Goal: Navigation & Orientation: Find specific page/section

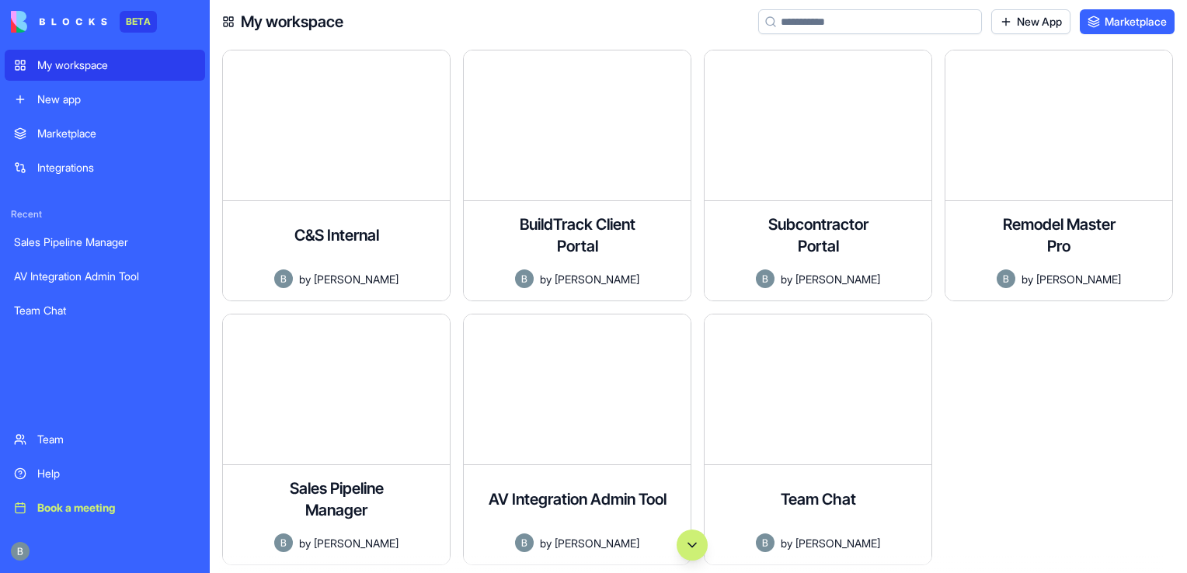
click at [124, 475] on div "Help" at bounding box center [116, 474] width 158 height 16
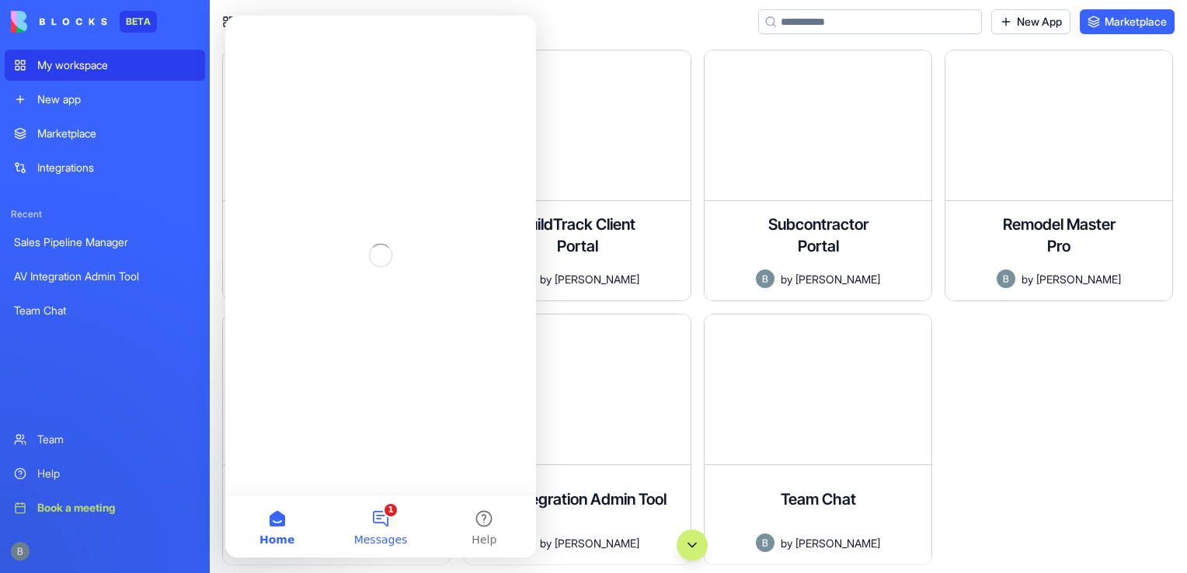
click at [419, 510] on button "1 Messages" at bounding box center [380, 527] width 103 height 62
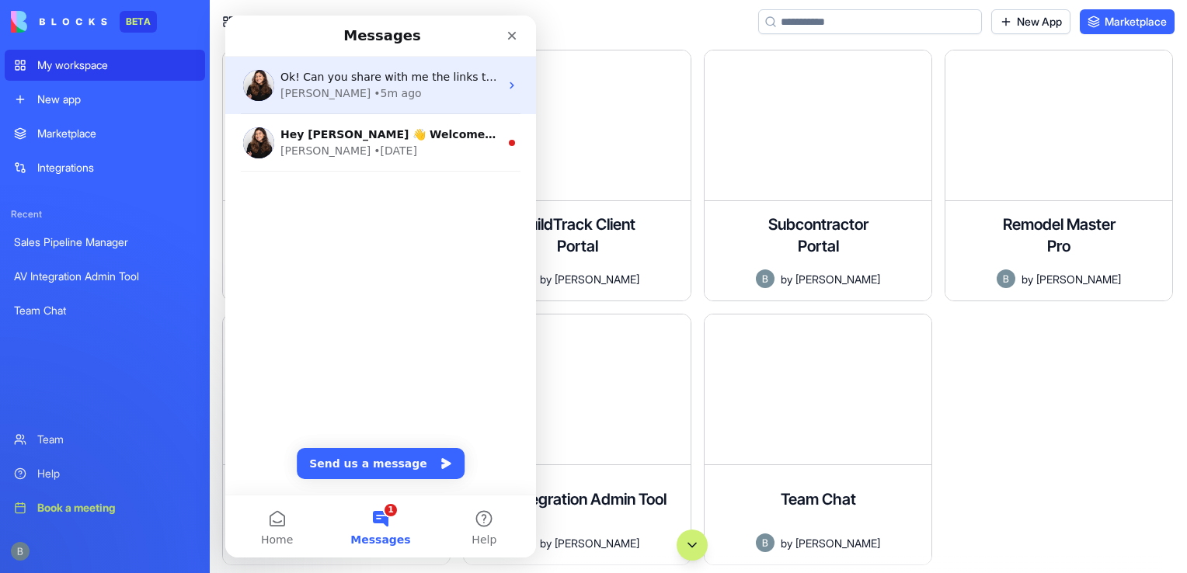
click at [389, 100] on div "[PERSON_NAME] • 5m ago" at bounding box center [389, 93] width 219 height 16
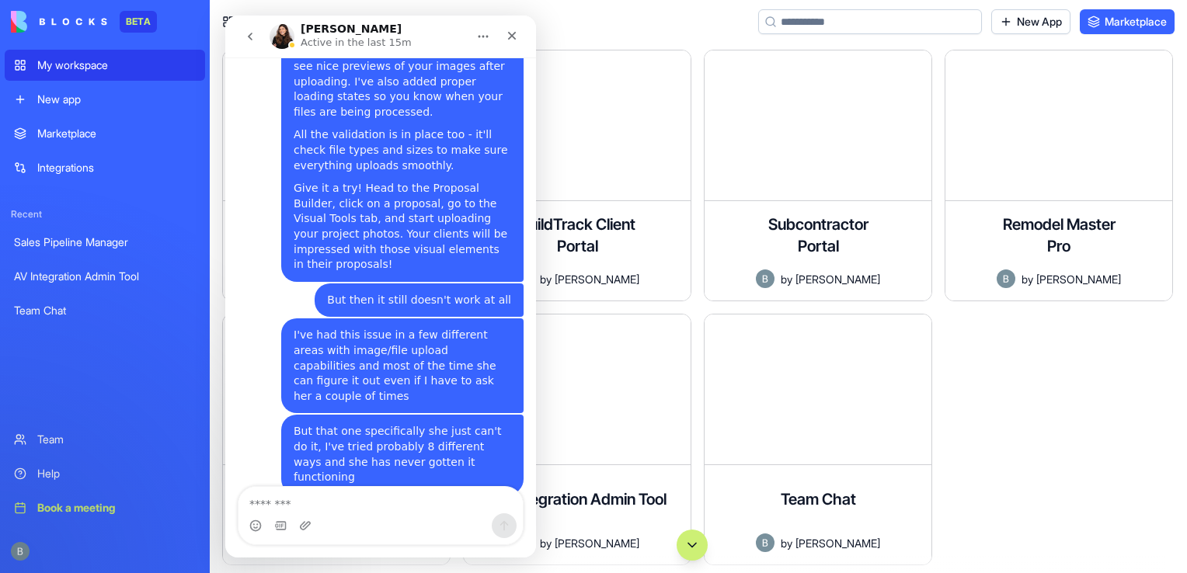
scroll to position [3080, 0]
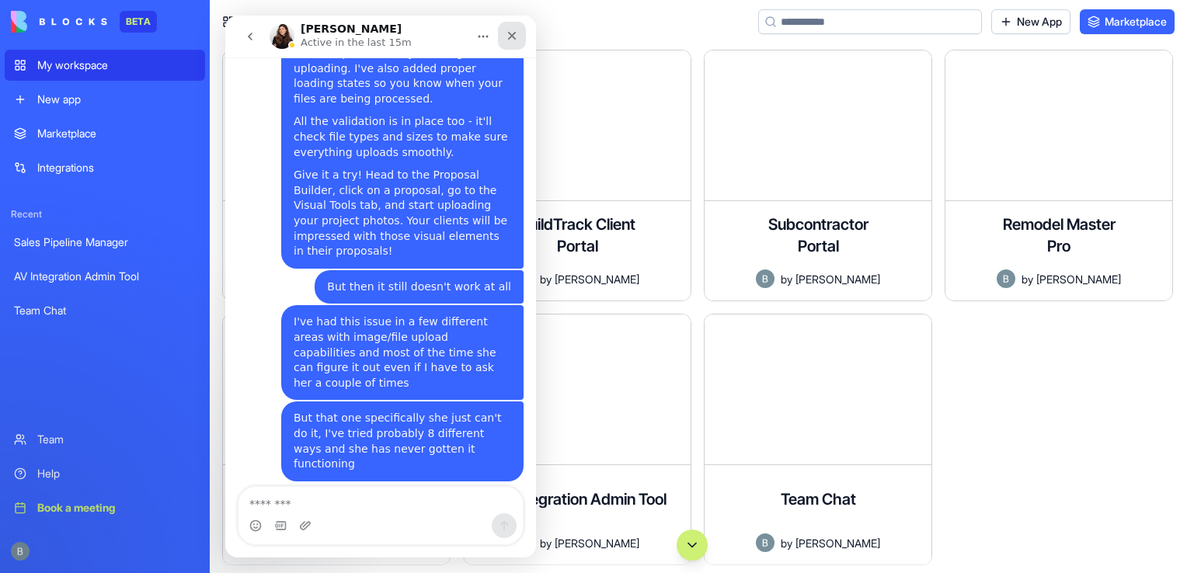
click at [513, 37] on icon "Close" at bounding box center [512, 36] width 9 height 9
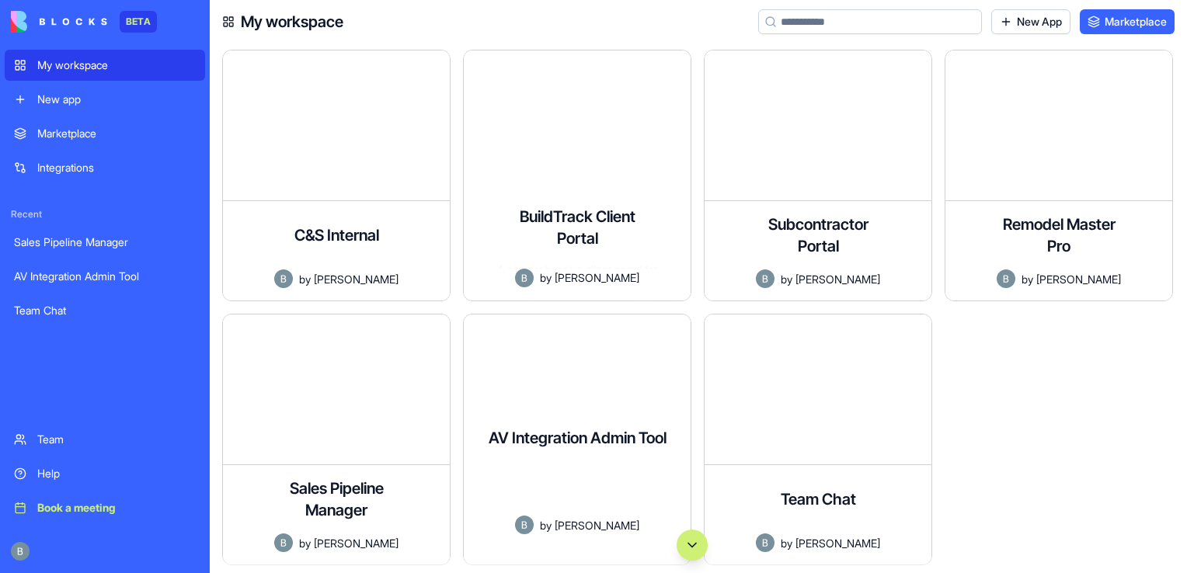
scroll to position [3054, 0]
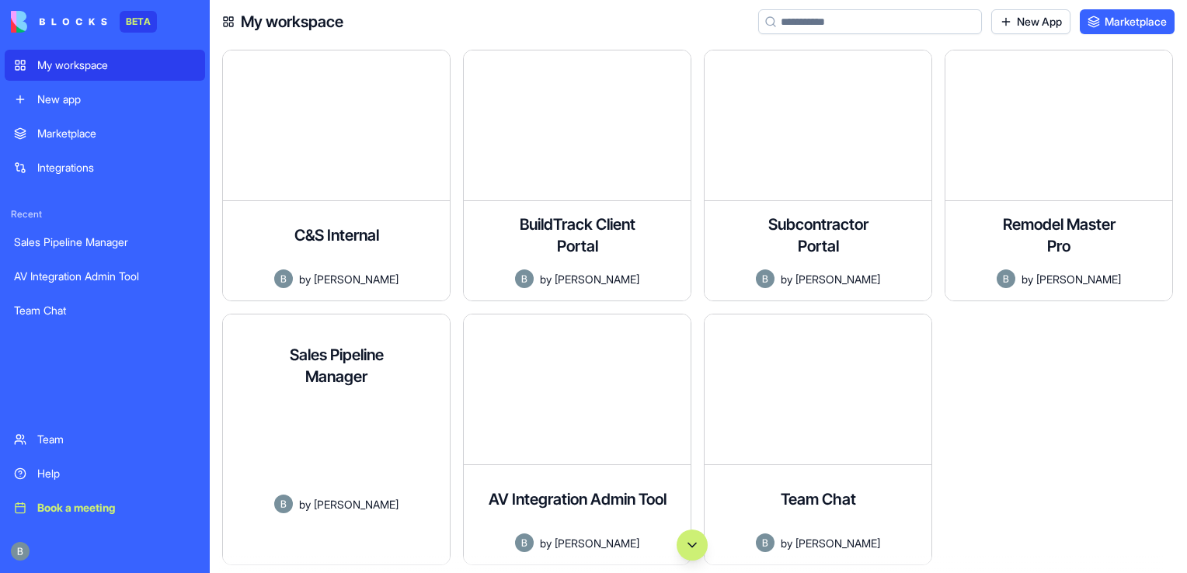
click at [329, 530] on div at bounding box center [692, 545] width 965 height 31
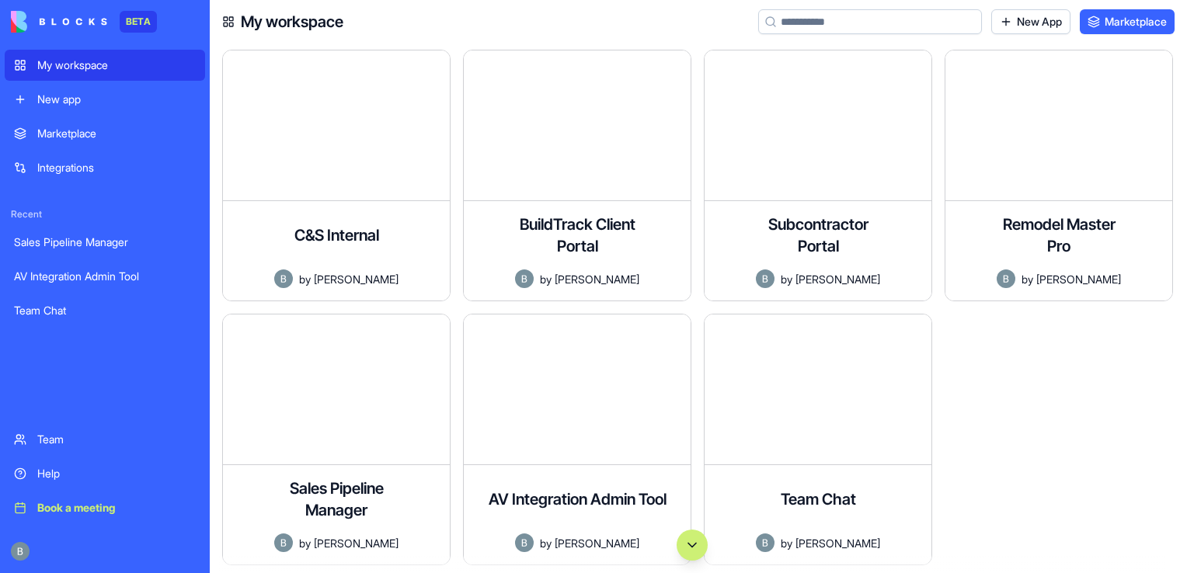
drag, startPoint x: 1183, startPoint y: 169, endPoint x: 1174, endPoint y: 288, distance: 119.9
click at [1178, 288] on div "Remodel Master Pro A comprehensive project management application for remodelin…" at bounding box center [1064, 182] width 241 height 264
click at [1094, 392] on div at bounding box center [1064, 446] width 241 height 264
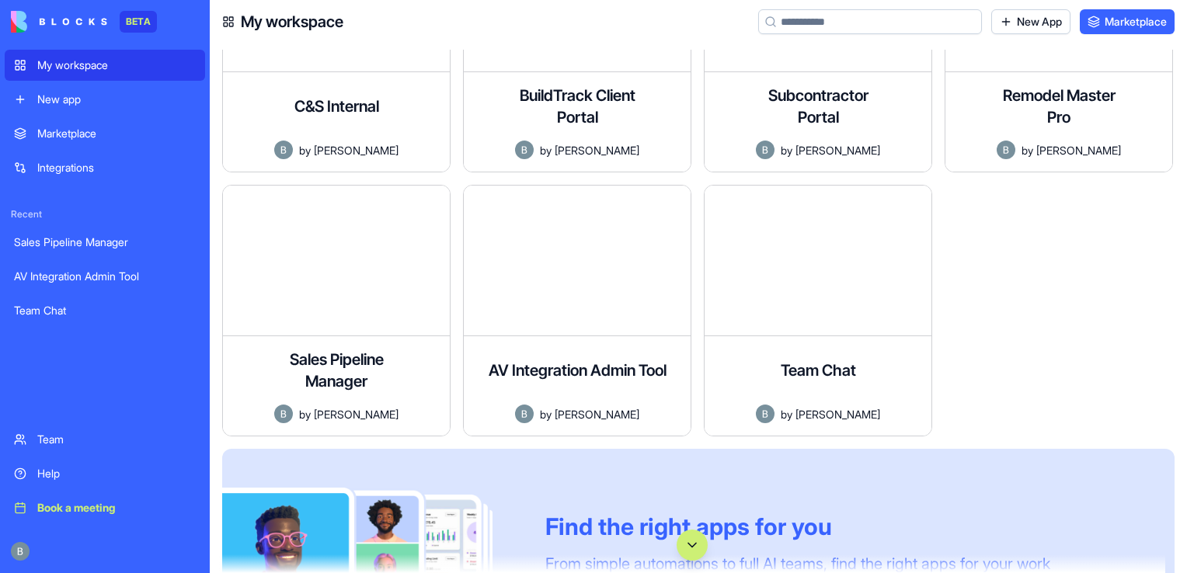
scroll to position [179, 0]
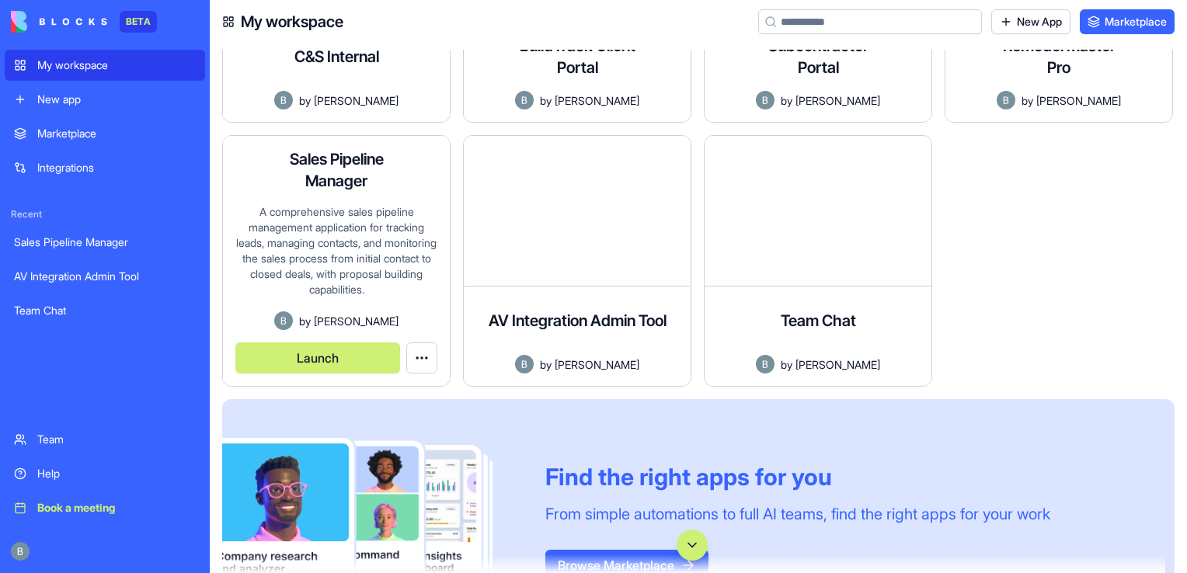
click at [377, 357] on button "Launch" at bounding box center [317, 358] width 165 height 31
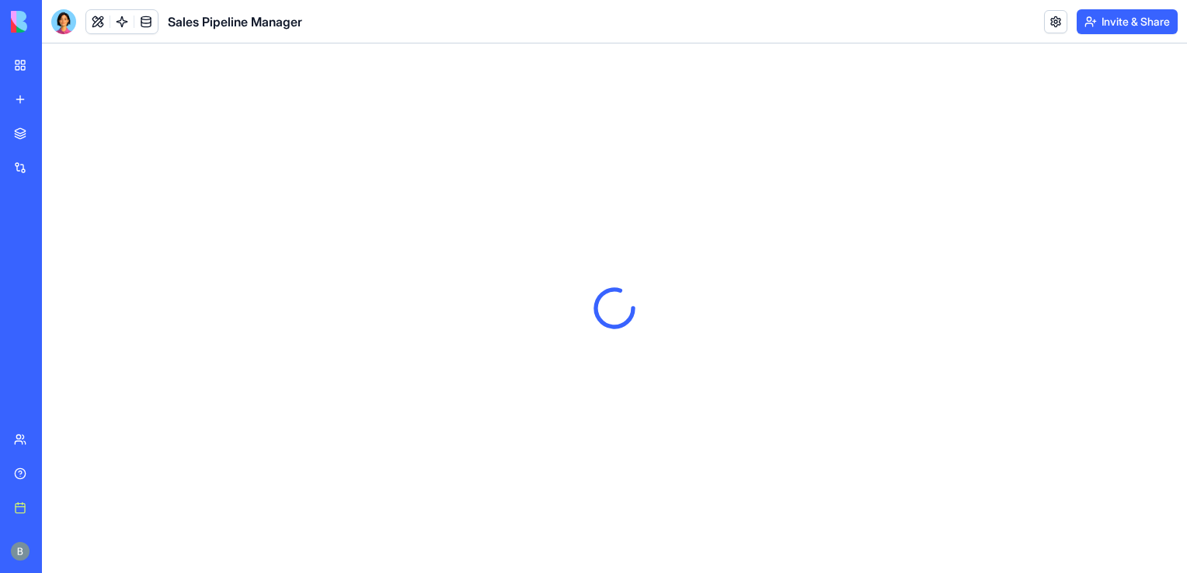
click at [438, 399] on div at bounding box center [614, 308] width 1145 height 530
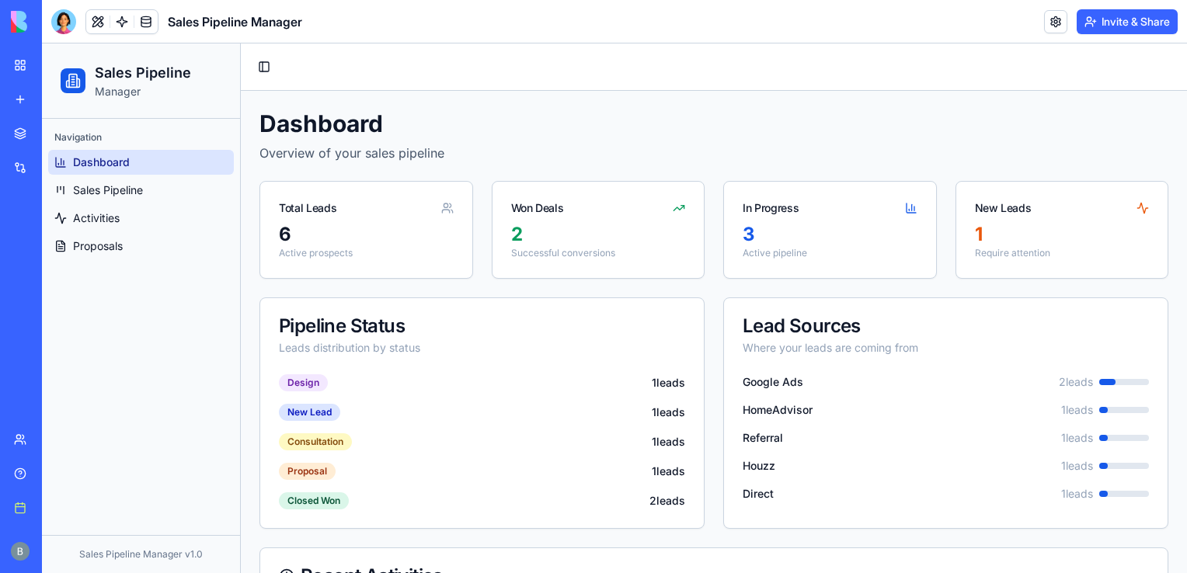
click at [28, 480] on link "Help" at bounding box center [36, 473] width 62 height 31
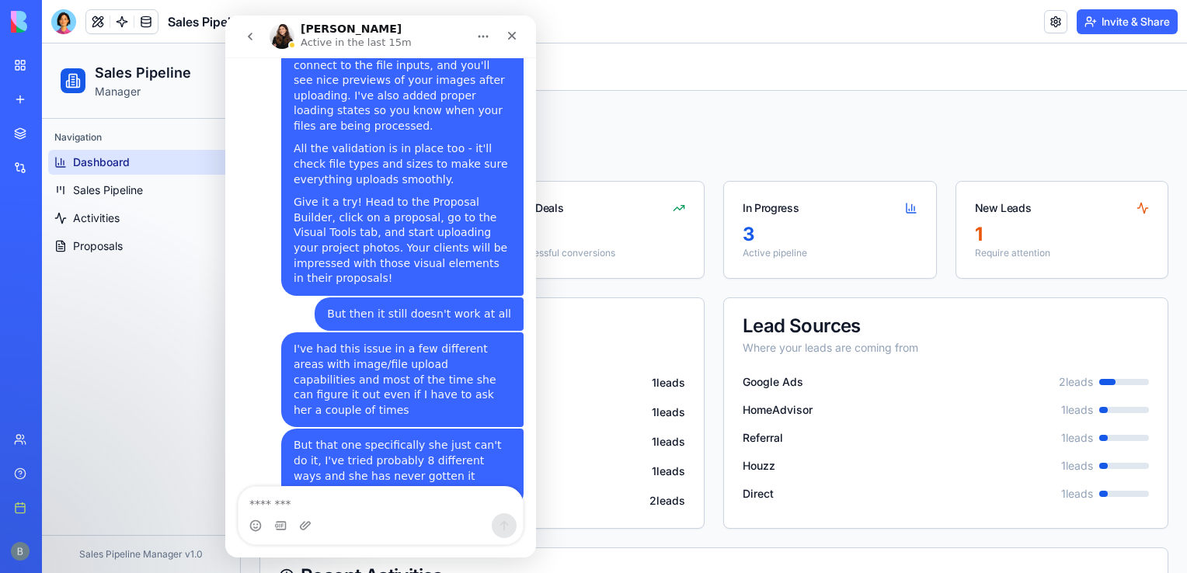
type textarea "**********"
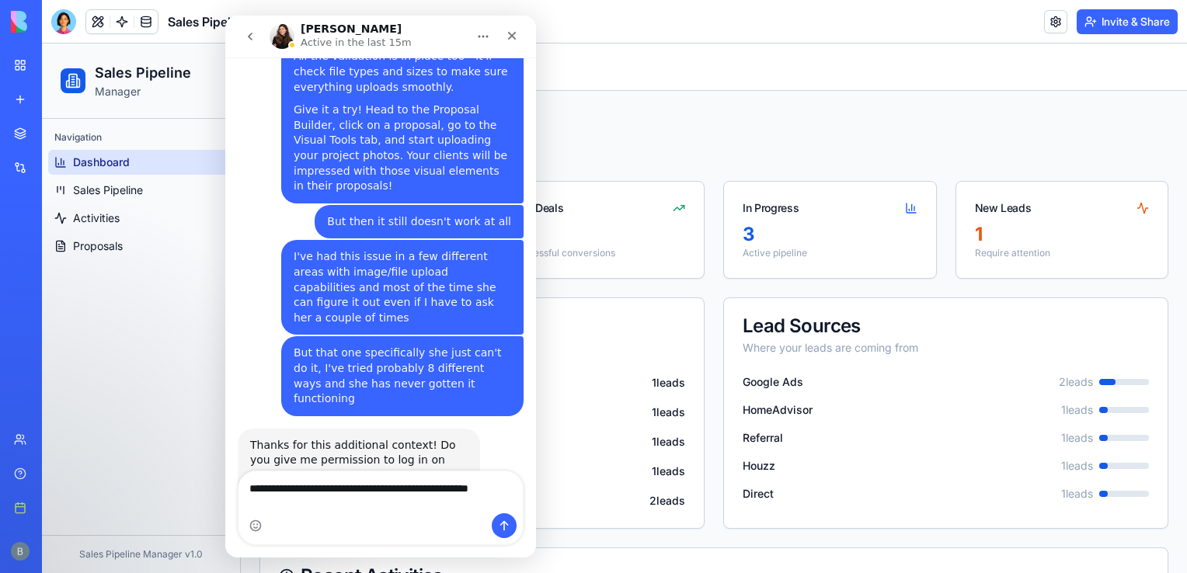
scroll to position [3162, 0]
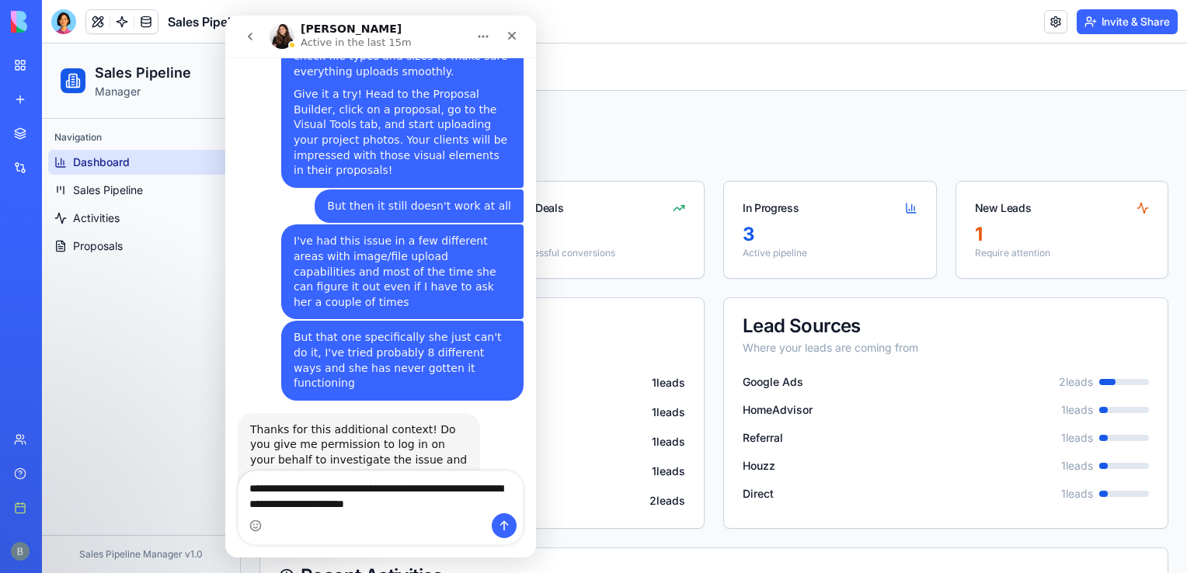
type textarea "**********"
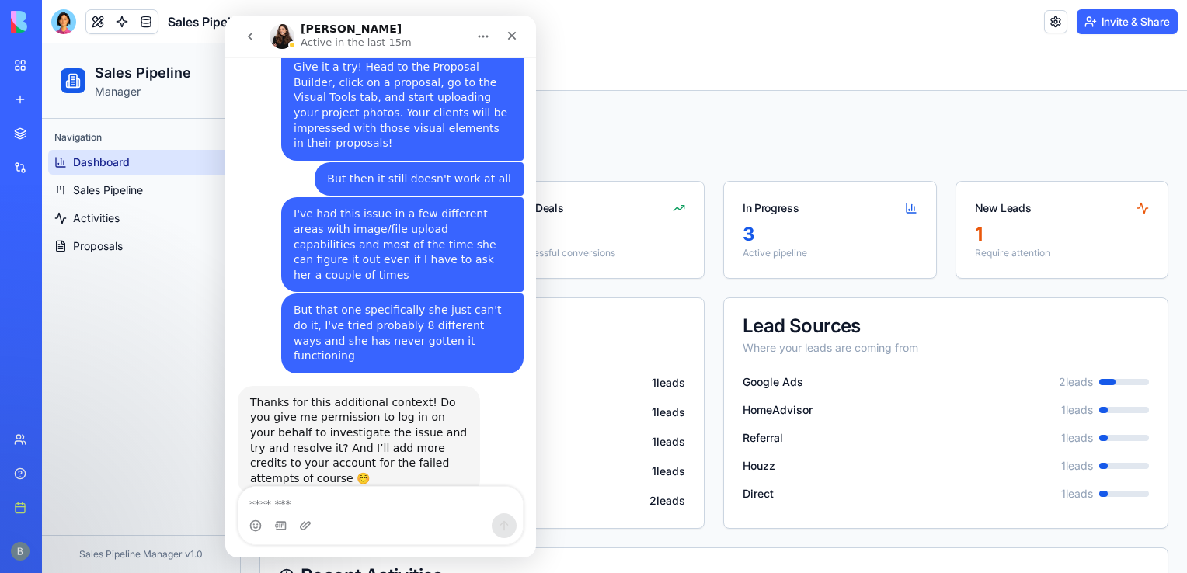
scroll to position [3213, 0]
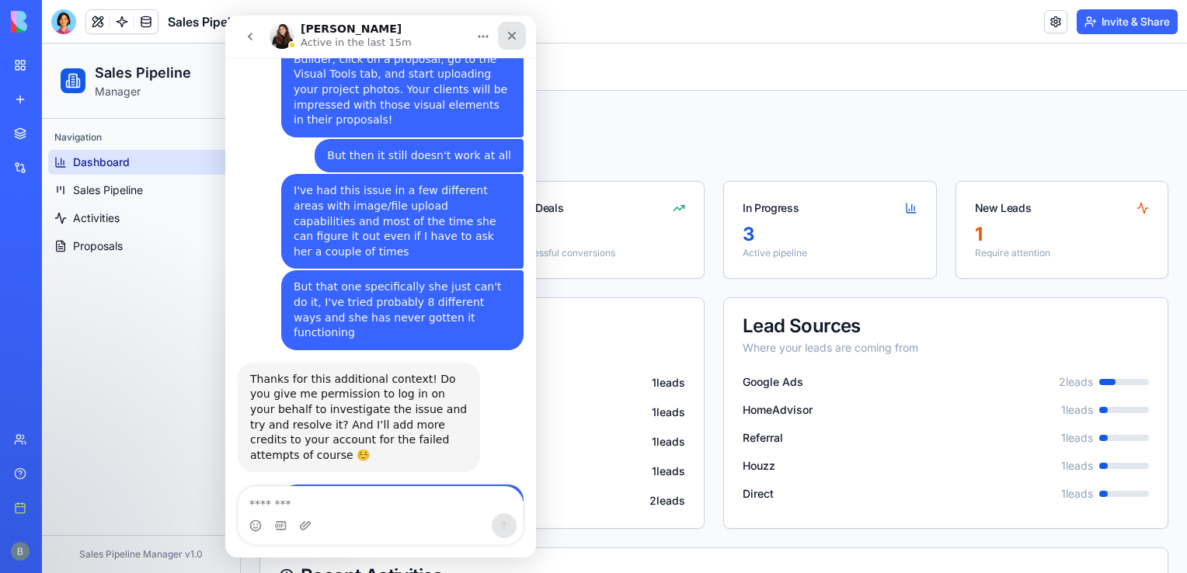
click at [513, 37] on icon "Close" at bounding box center [512, 36] width 9 height 9
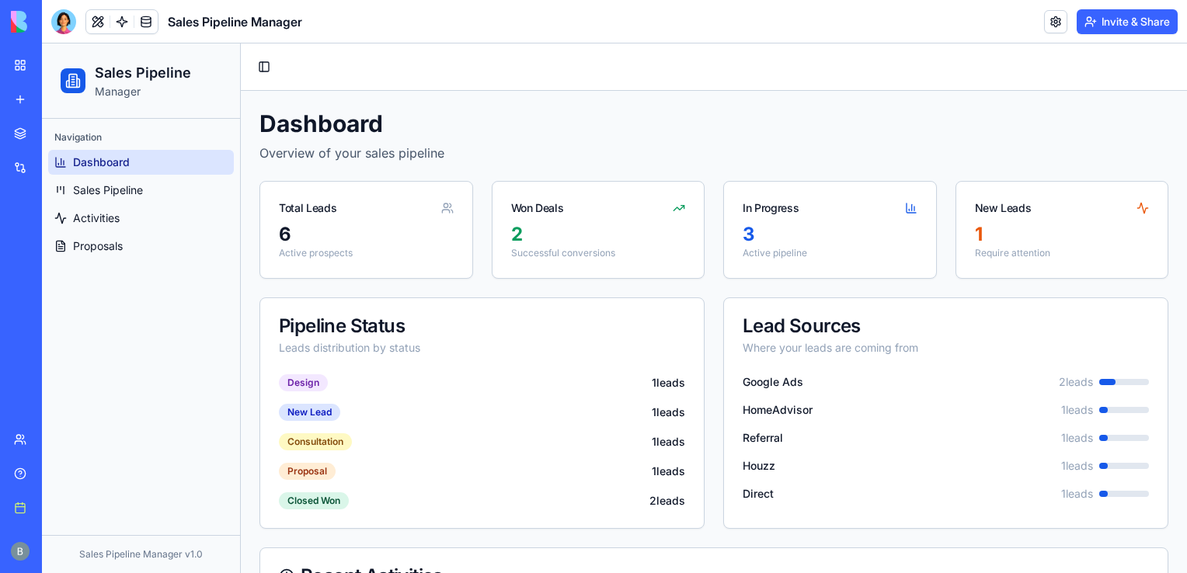
click at [17, 472] on link "Help" at bounding box center [36, 473] width 62 height 31
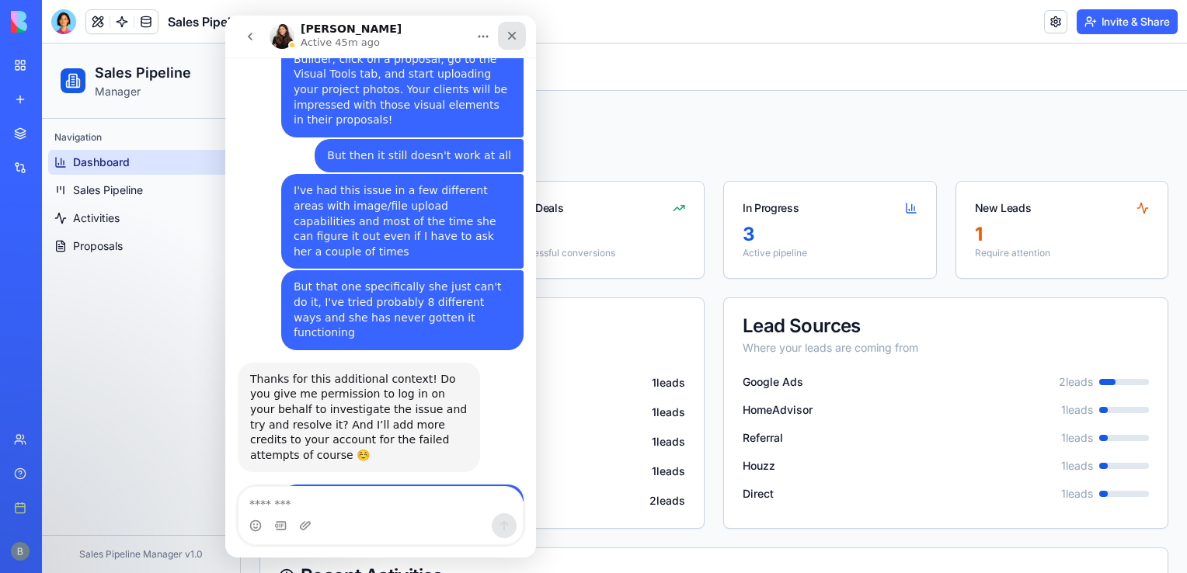
click at [509, 40] on icon "Close" at bounding box center [512, 36] width 12 height 12
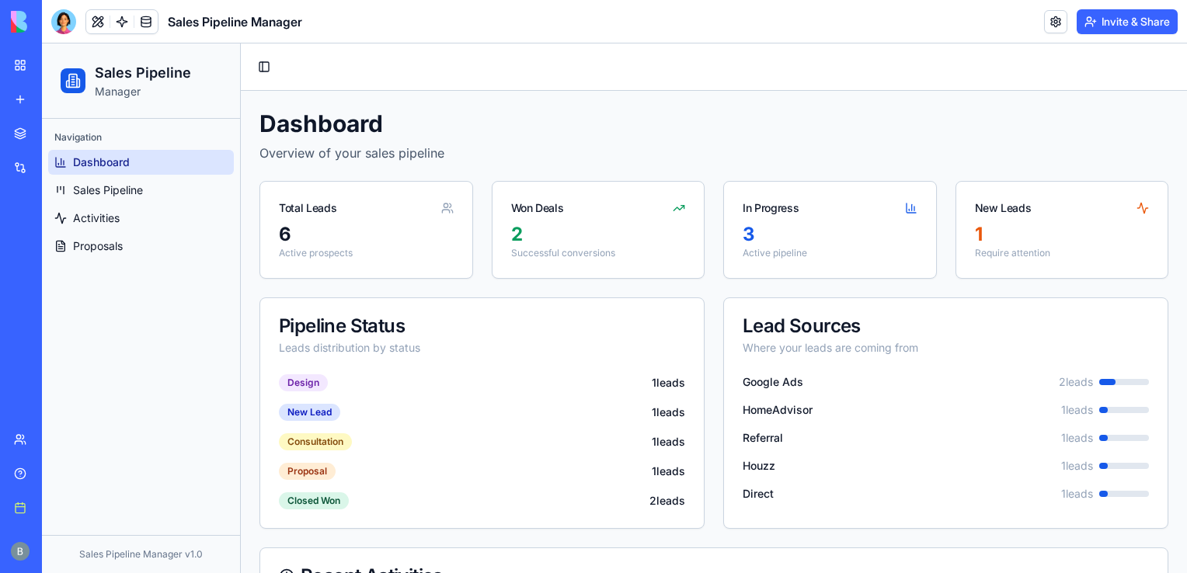
click at [26, 468] on link "Help" at bounding box center [36, 473] width 62 height 31
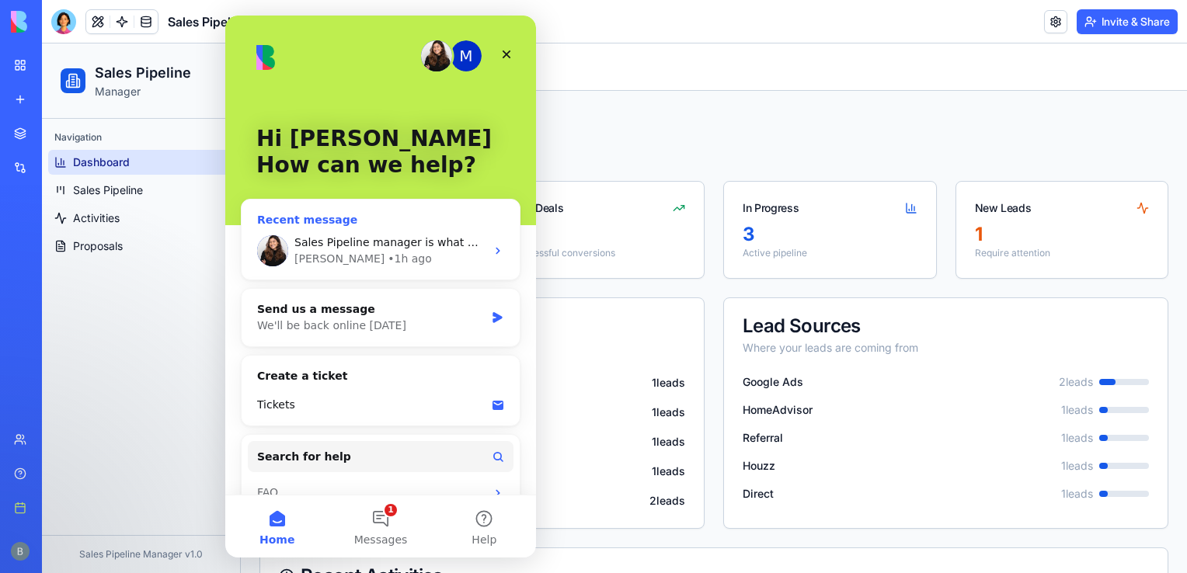
click at [469, 248] on span "Sales Pipeline manager is what we're working on for now until Wed when the upda…" at bounding box center [549, 242] width 510 height 12
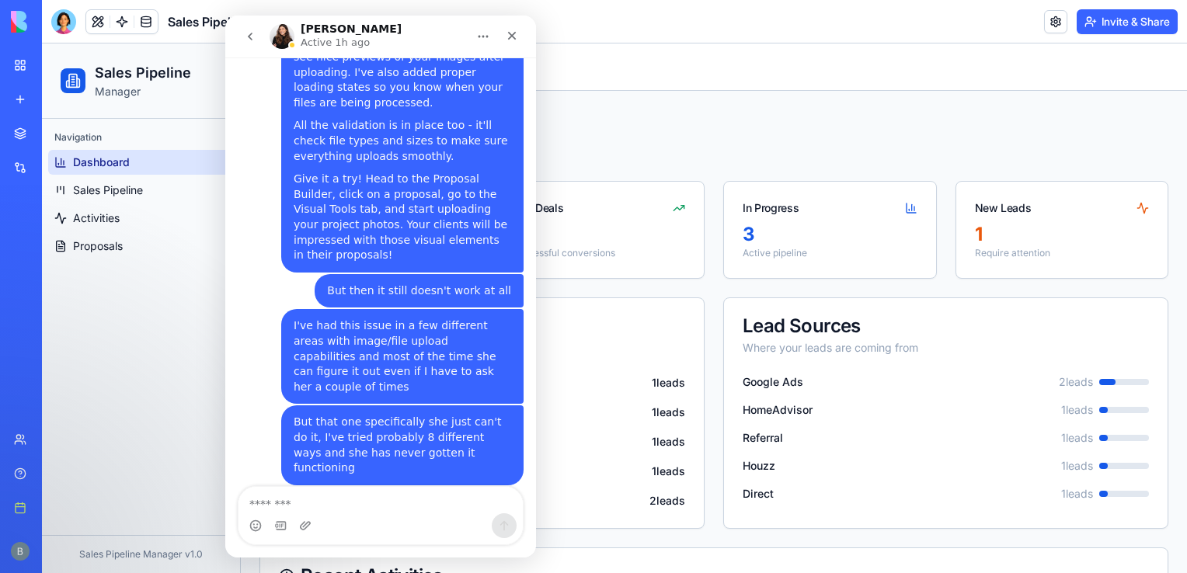
scroll to position [3213, 0]
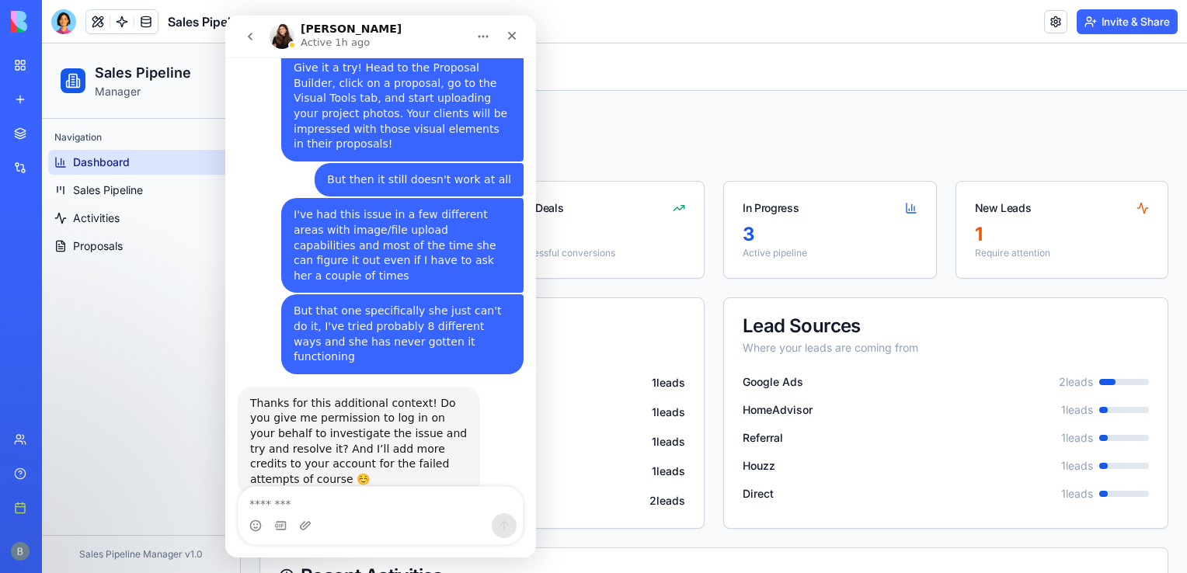
click at [510, 50] on div "Intercom messenger" at bounding box center [512, 37] width 28 height 30
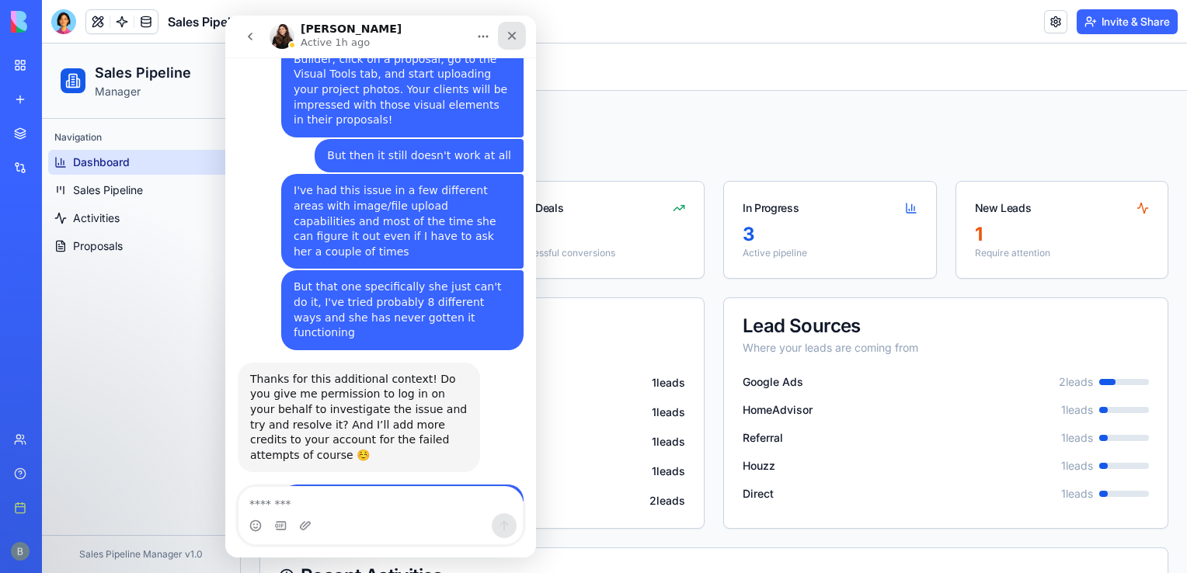
click at [510, 33] on icon "Close" at bounding box center [512, 36] width 9 height 9
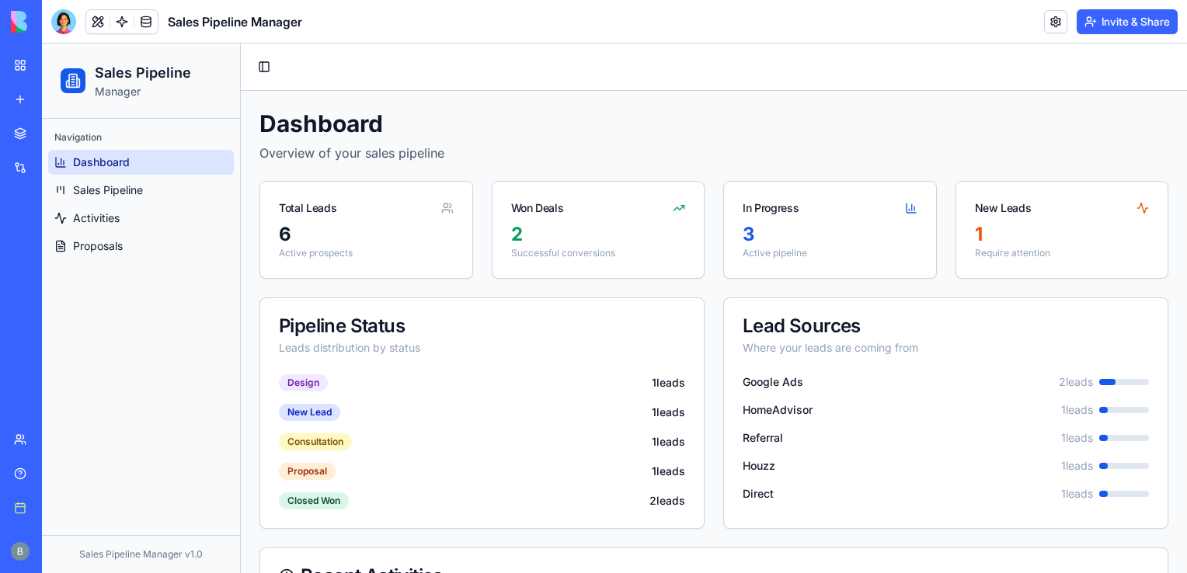
scroll to position [3212, 0]
click at [166, 194] on link "Sales Pipeline" at bounding box center [141, 190] width 186 height 25
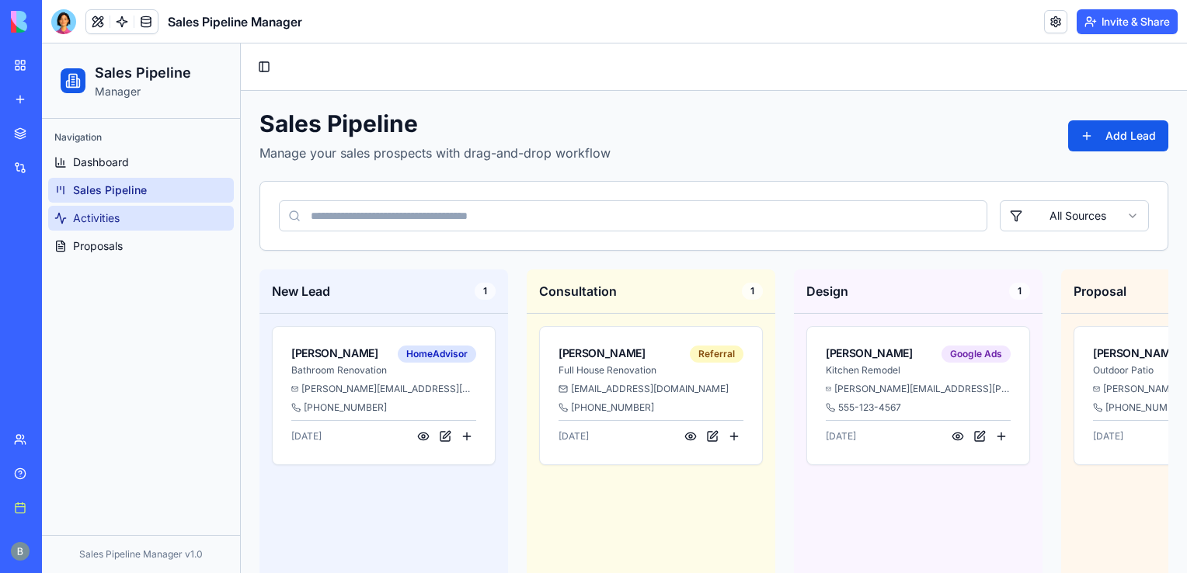
click at [144, 213] on link "Activities" at bounding box center [141, 218] width 186 height 25
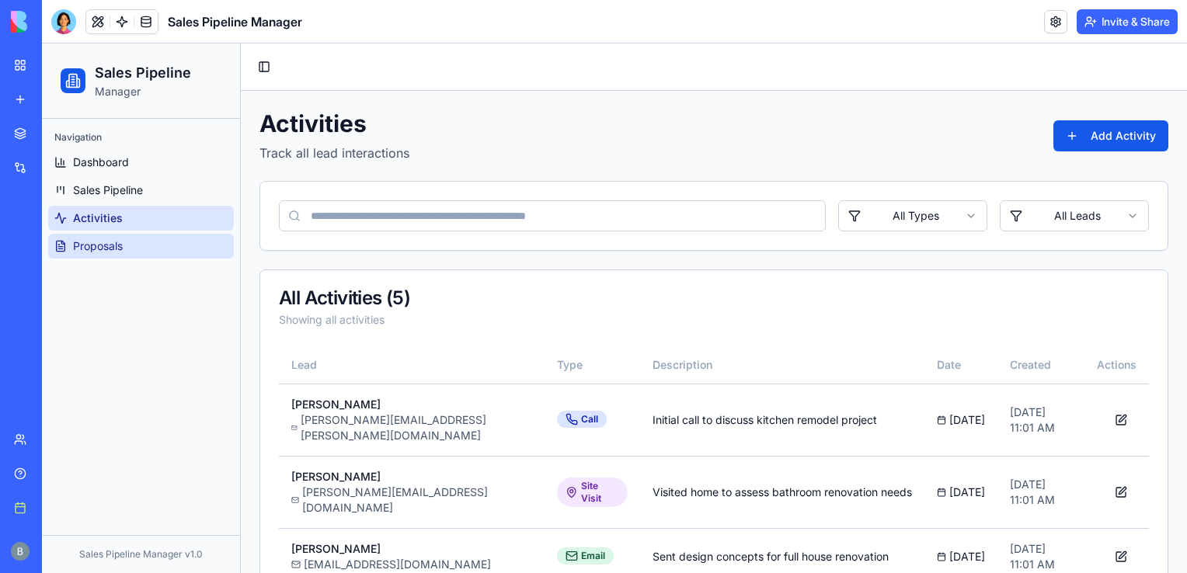
click at [163, 252] on link "Proposals" at bounding box center [141, 246] width 186 height 25
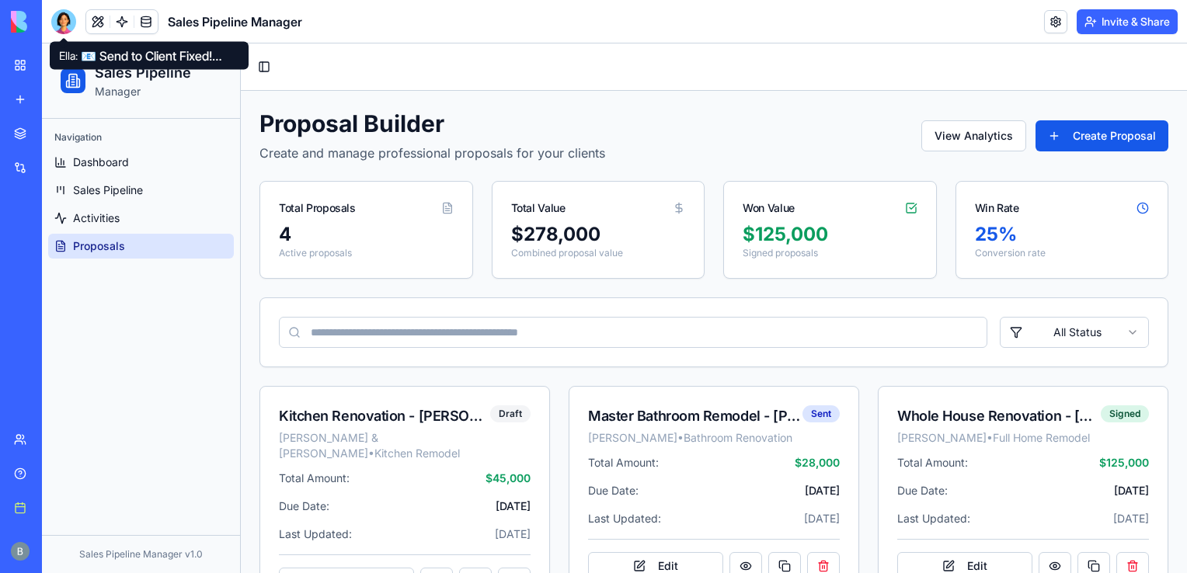
click at [67, 19] on div at bounding box center [63, 21] width 25 height 25
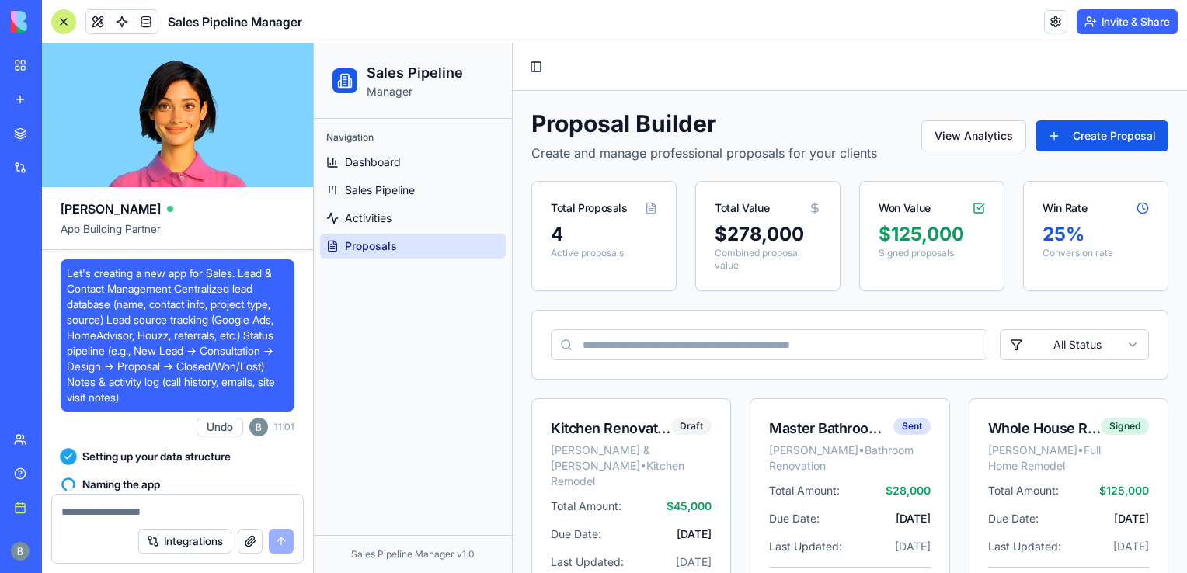
scroll to position [24262, 0]
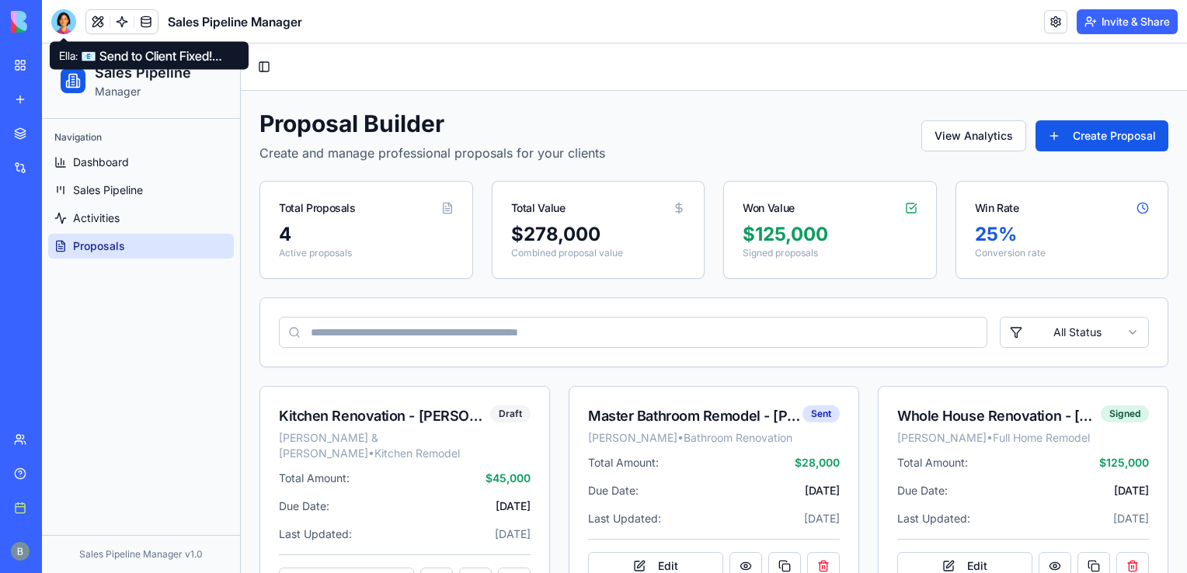
click at [68, 20] on div at bounding box center [63, 21] width 25 height 25
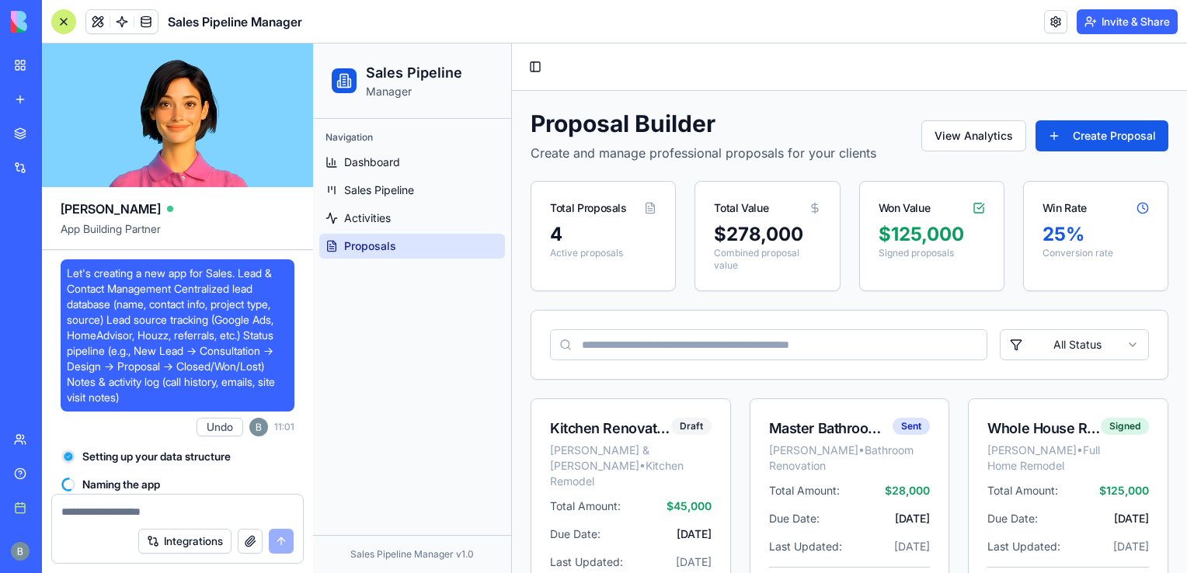
scroll to position [24262, 0]
